Goal: Navigation & Orientation: Find specific page/section

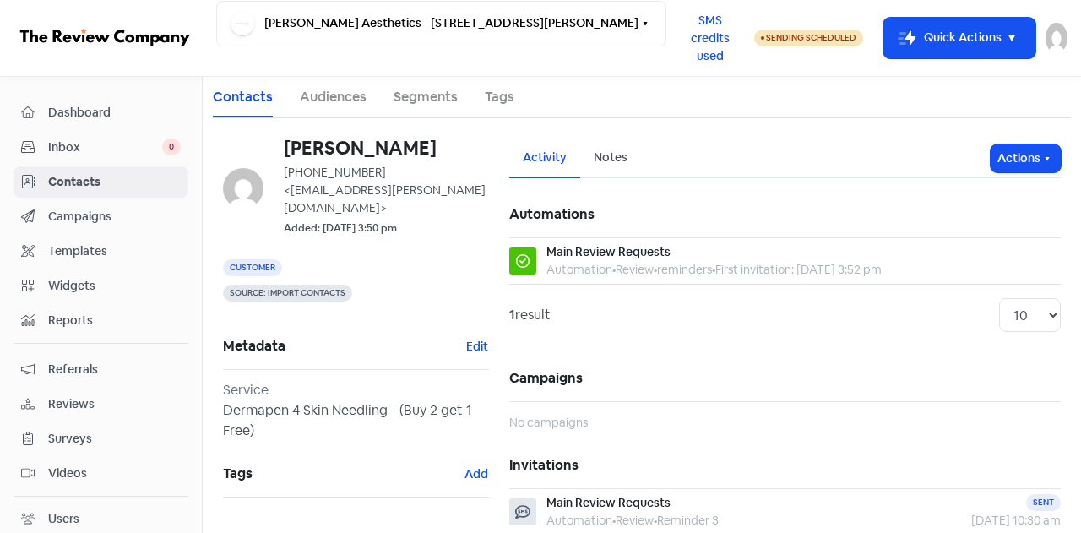
click at [91, 148] on span "Inbox" at bounding box center [105, 147] width 114 height 18
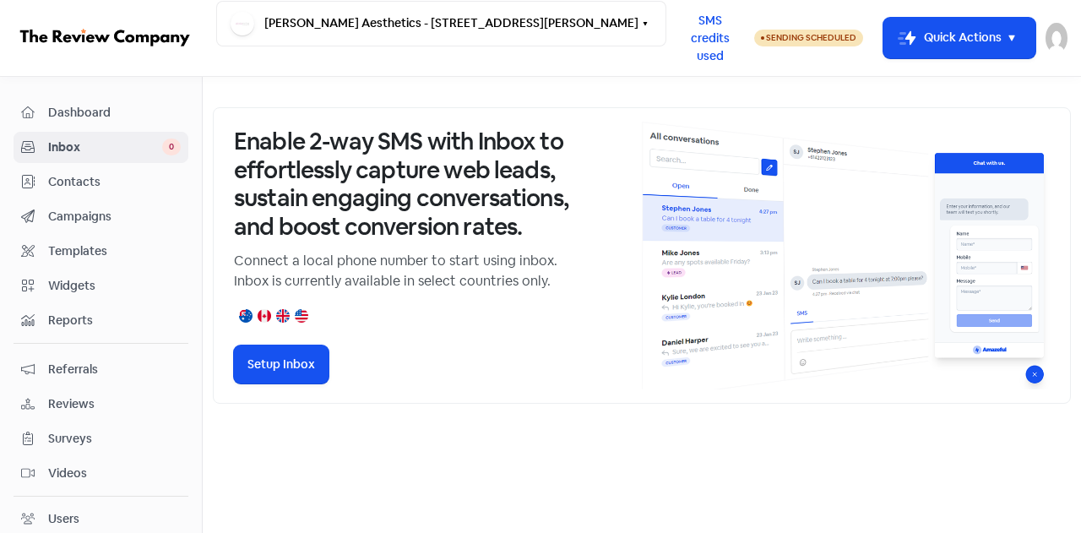
click at [68, 146] on span "Inbox" at bounding box center [105, 147] width 114 height 18
click at [80, 185] on span "Contacts" at bounding box center [114, 182] width 133 height 18
